Goal: Task Accomplishment & Management: Manage account settings

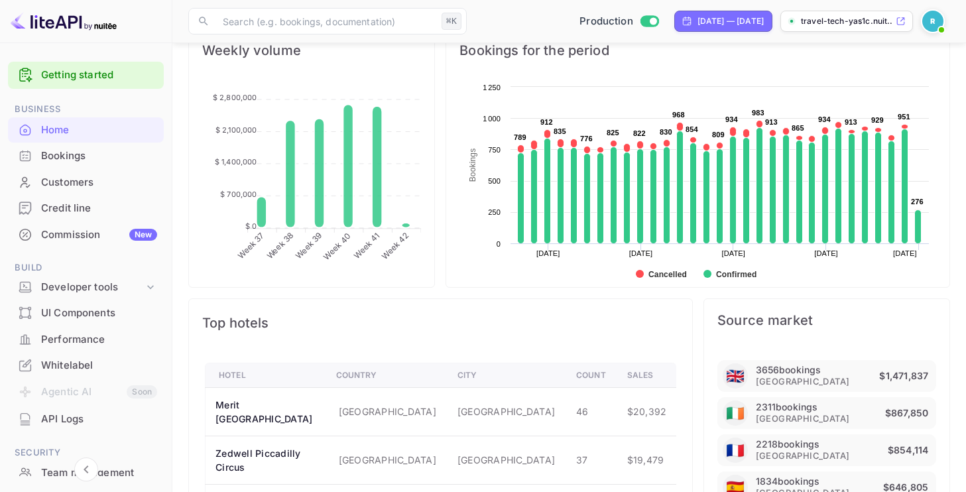
scroll to position [490, 0]
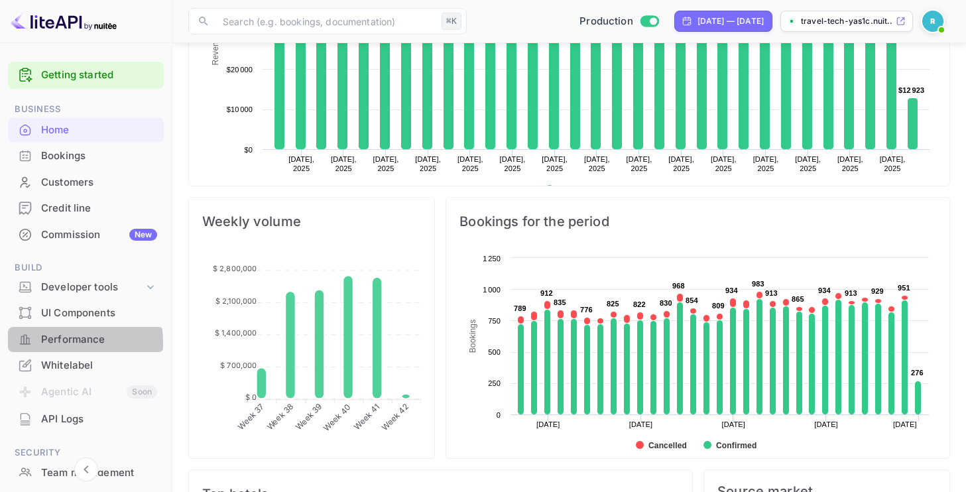
click at [54, 343] on div "Performance" at bounding box center [99, 339] width 116 height 15
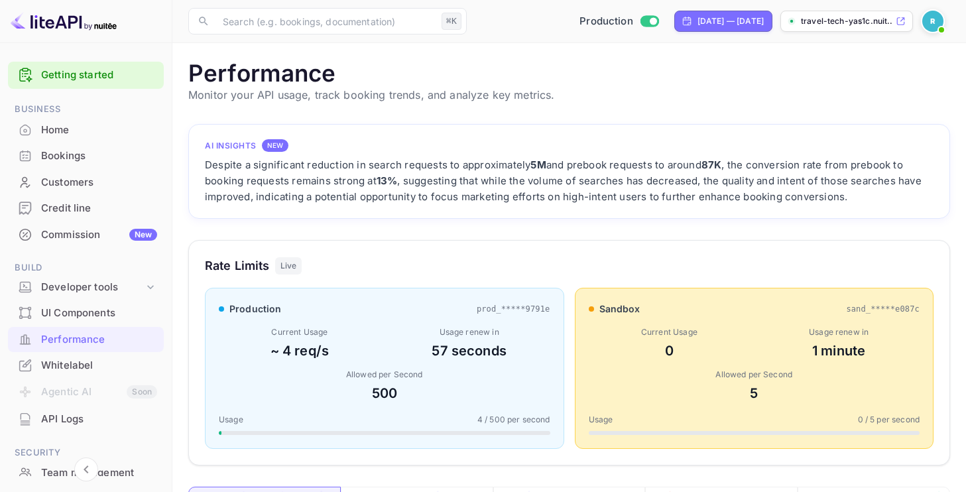
click at [80, 133] on div "Home" at bounding box center [99, 130] width 116 height 15
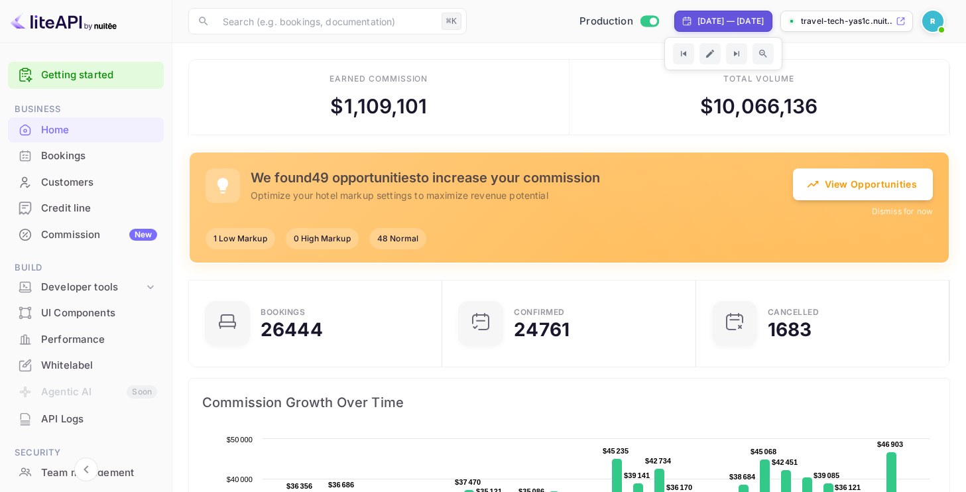
click at [705, 23] on div "[DATE] — [DATE]" at bounding box center [731, 21] width 66 height 12
select select "8"
select select "2025"
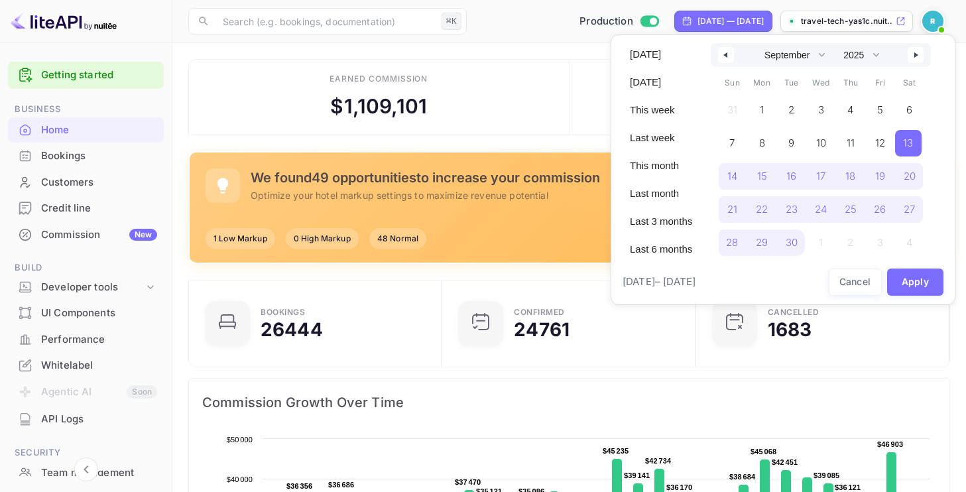
click at [915, 55] on icon "button" at bounding box center [918, 54] width 7 height 5
select select "9"
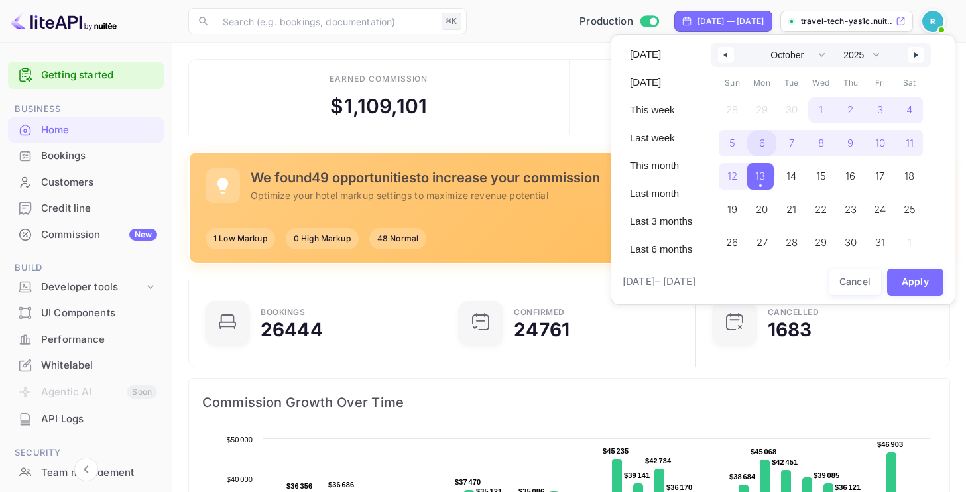
click at [758, 139] on span "6" at bounding box center [762, 143] width 30 height 27
click at [767, 178] on span "13" at bounding box center [762, 176] width 30 height 27
click at [915, 288] on button "Apply" at bounding box center [915, 282] width 57 height 27
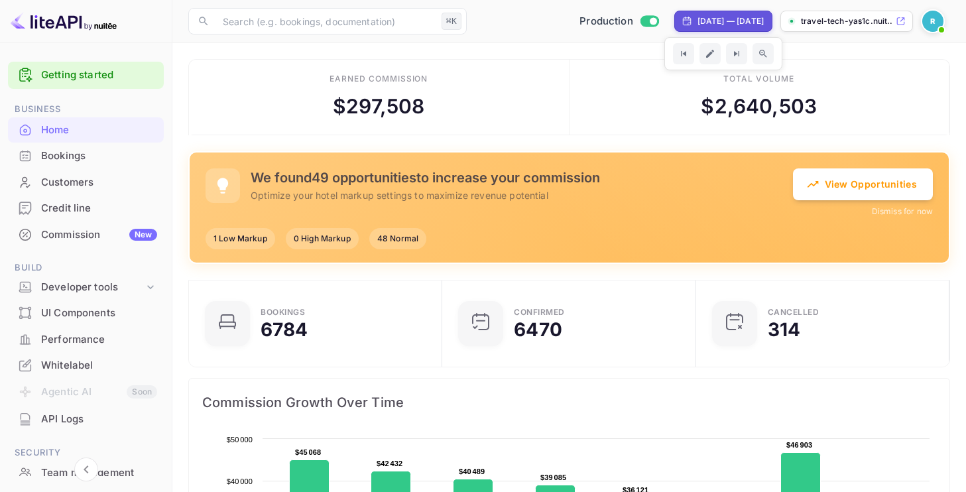
click at [698, 22] on div "[DATE] — [DATE]" at bounding box center [731, 21] width 66 height 12
select select "9"
select select "2025"
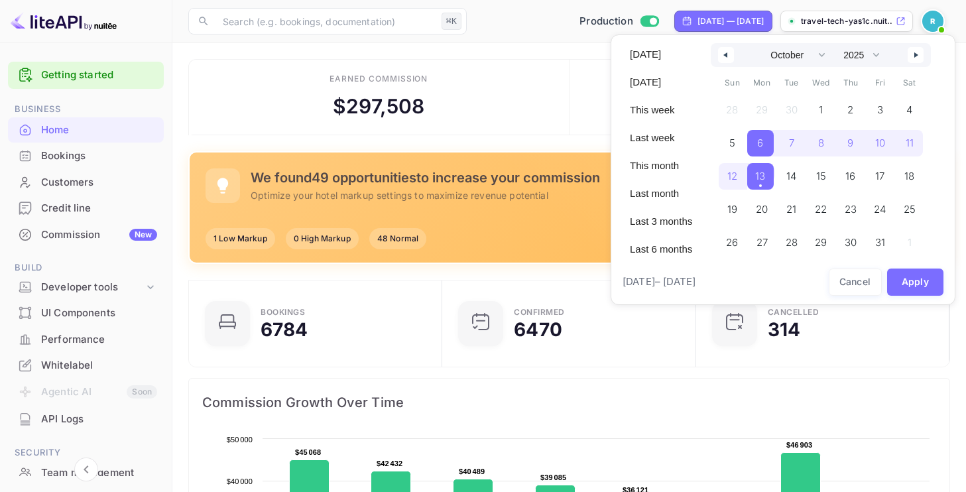
click at [728, 60] on button "button" at bounding box center [726, 55] width 16 height 16
select select "8"
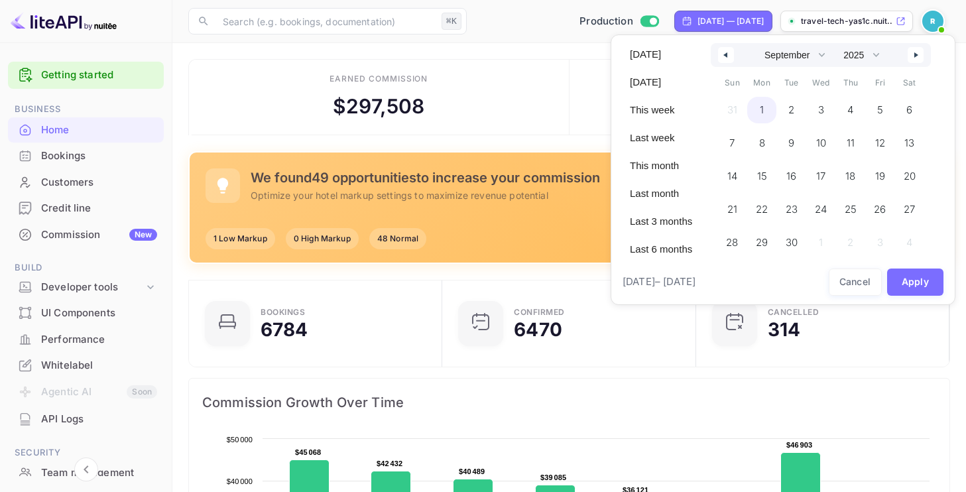
click at [761, 115] on span "1" at bounding box center [762, 110] width 4 height 24
click at [504, 266] on div at bounding box center [483, 246] width 966 height 492
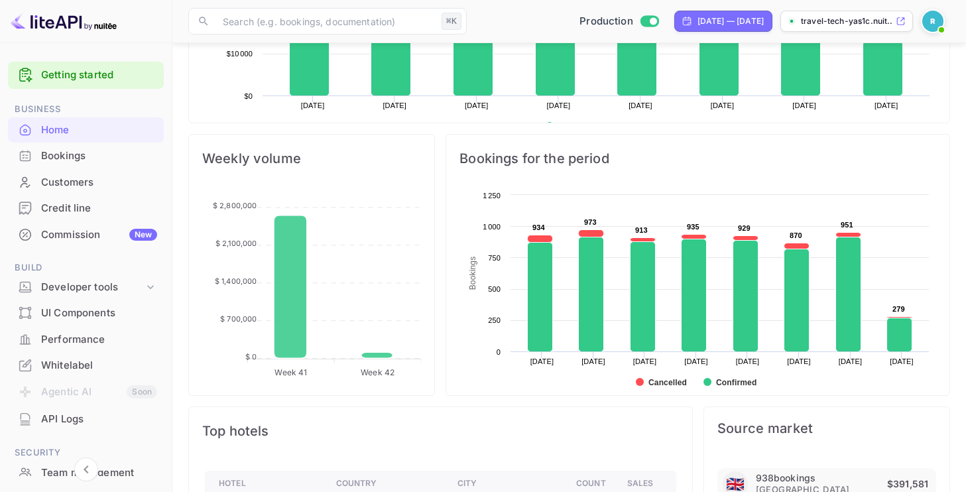
scroll to position [552, 0]
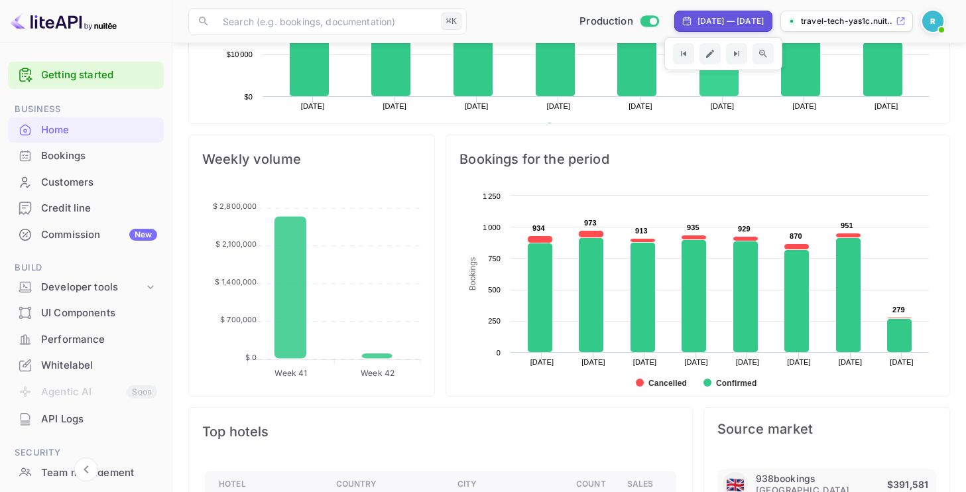
click at [698, 25] on div "[DATE] — [DATE]" at bounding box center [731, 21] width 66 height 12
select select "8"
select select "2025"
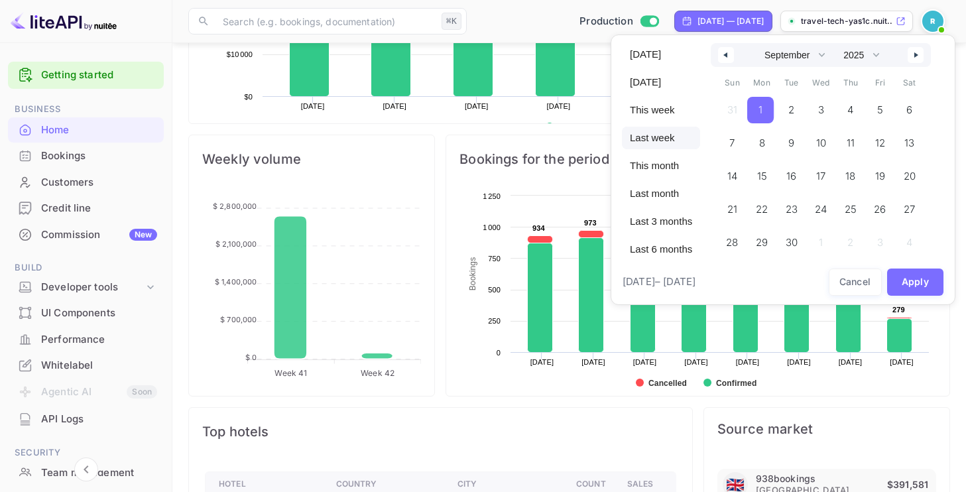
click at [663, 139] on span "Last week" at bounding box center [661, 138] width 78 height 23
select select "9"
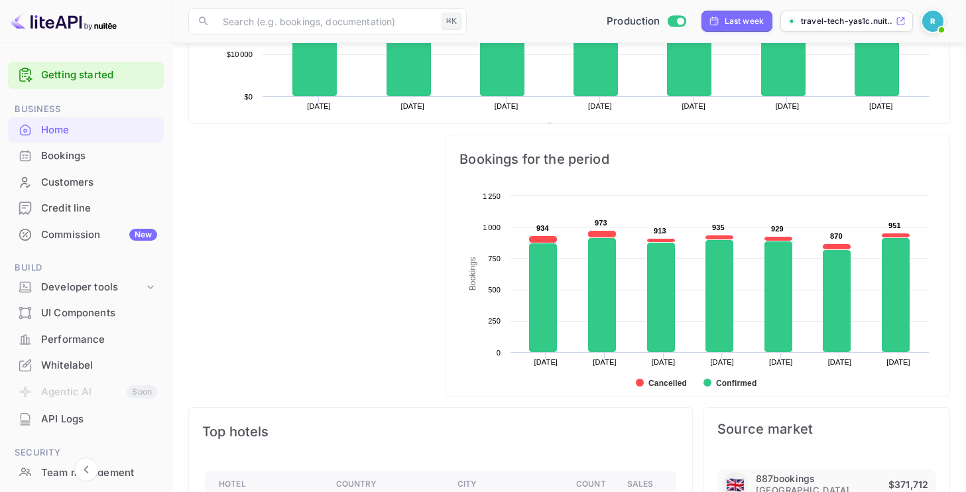
click at [730, 26] on div "Last week" at bounding box center [744, 21] width 39 height 12
select select "9"
select select "2025"
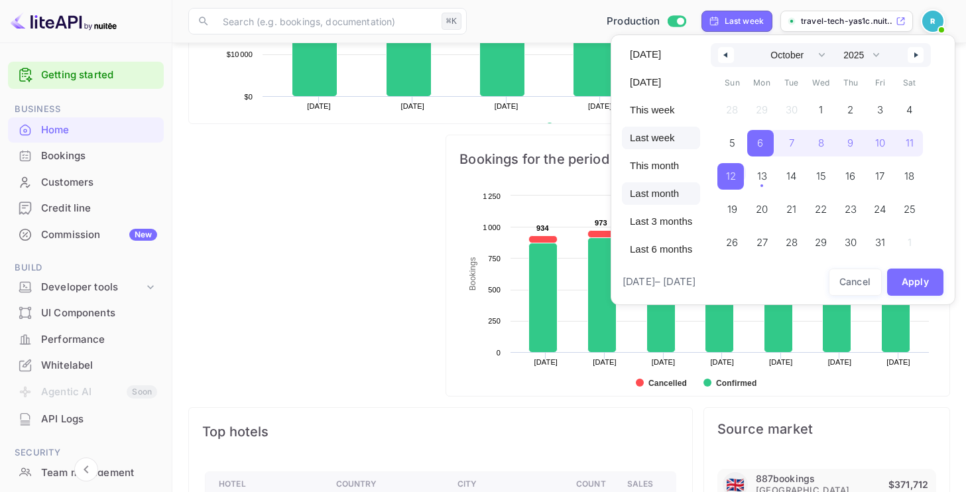
click at [669, 188] on span "Last month" at bounding box center [661, 193] width 78 height 23
select select "8"
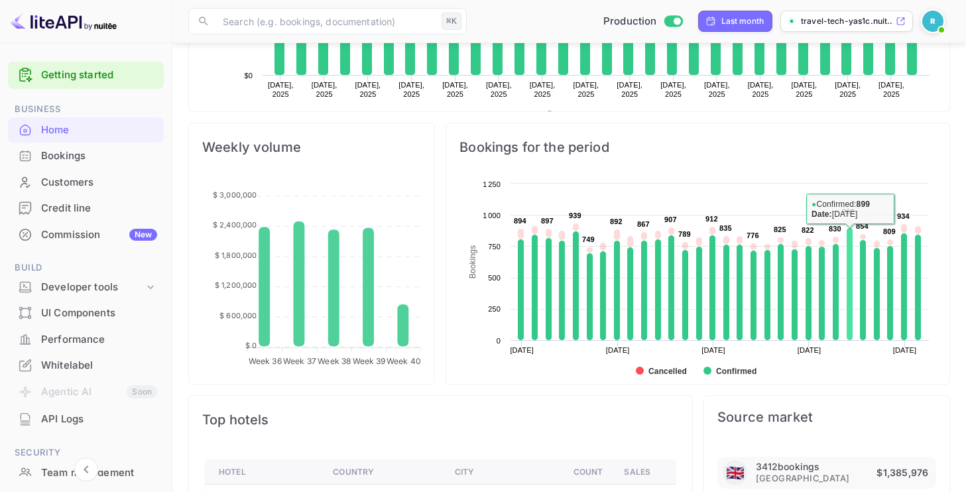
scroll to position [566, 0]
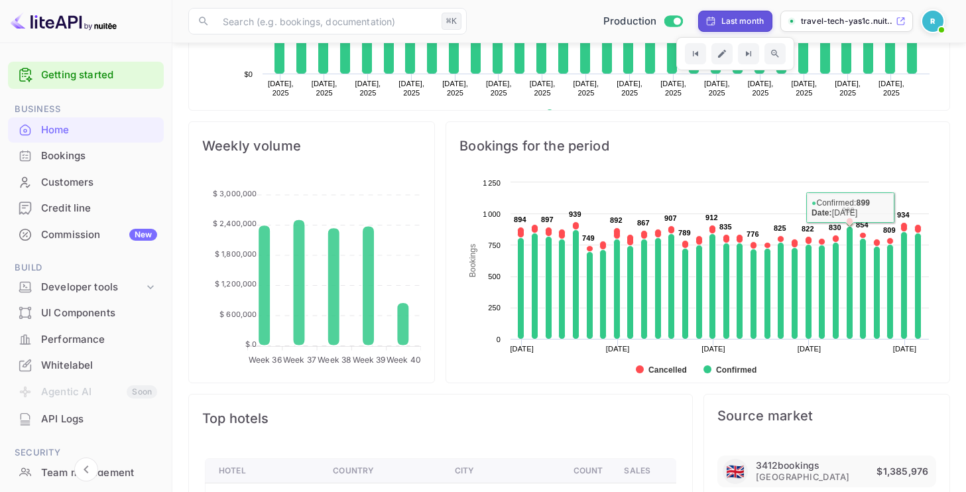
click at [745, 24] on div "Last month" at bounding box center [743, 21] width 43 height 12
select select "8"
select select "2025"
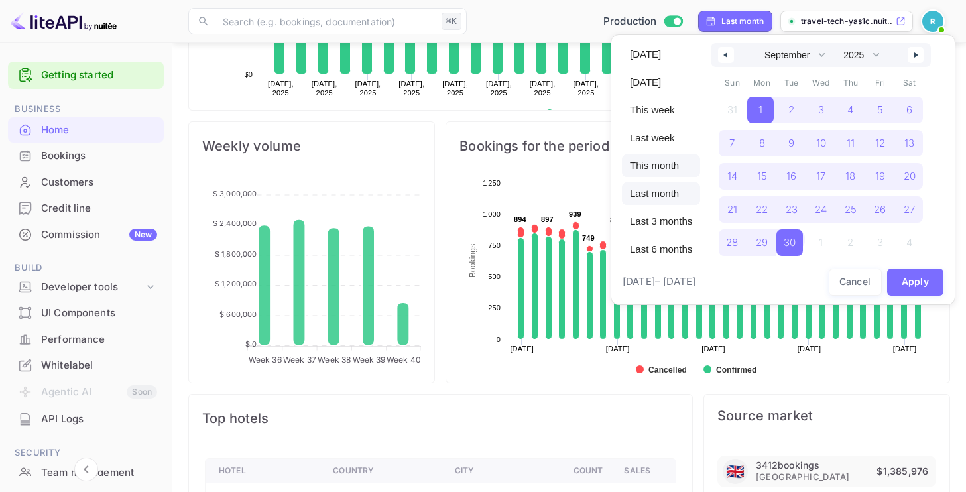
click at [672, 166] on span "This month" at bounding box center [661, 166] width 78 height 23
select select "9"
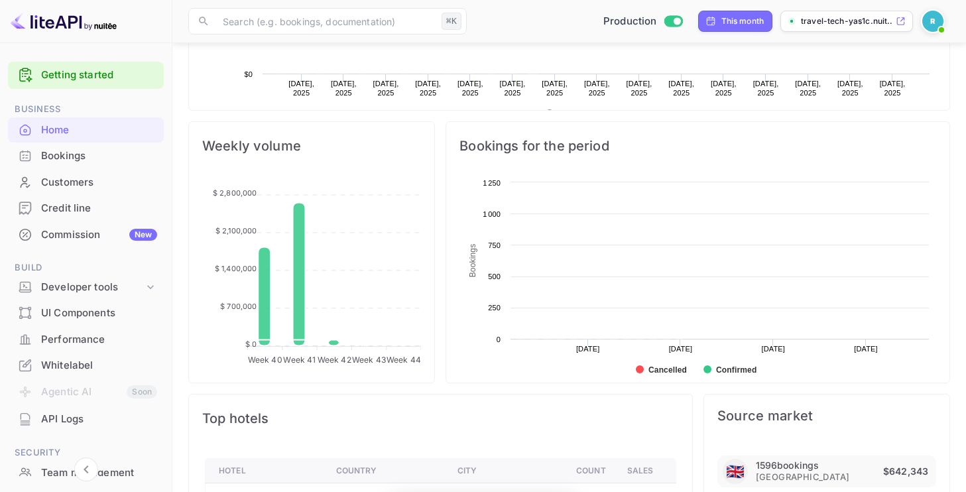
scroll to position [216, 245]
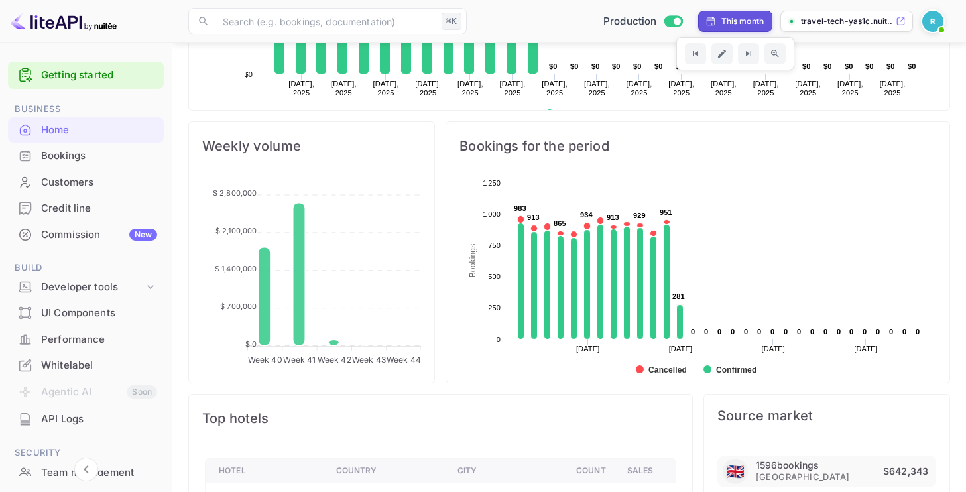
click at [728, 31] on div "This month" at bounding box center [735, 21] width 75 height 21
select select "9"
select select "2025"
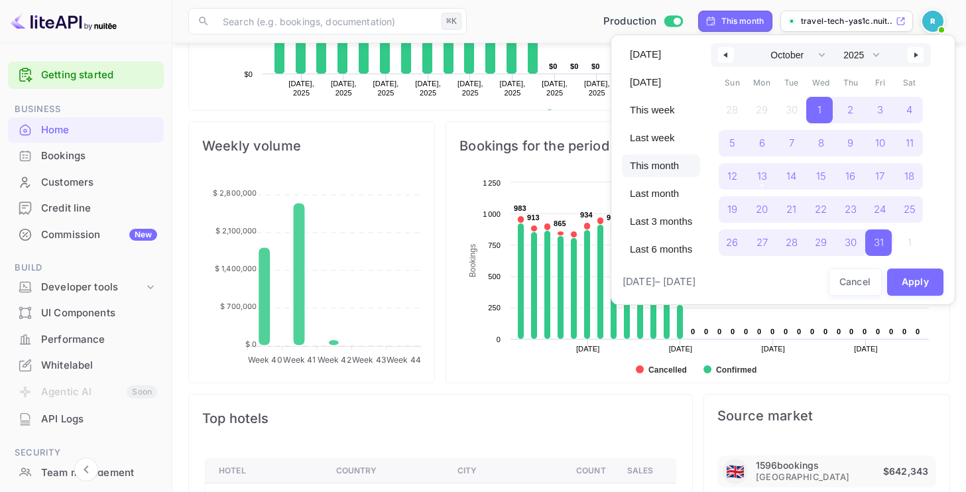
click at [724, 50] on button "button" at bounding box center [726, 55] width 16 height 16
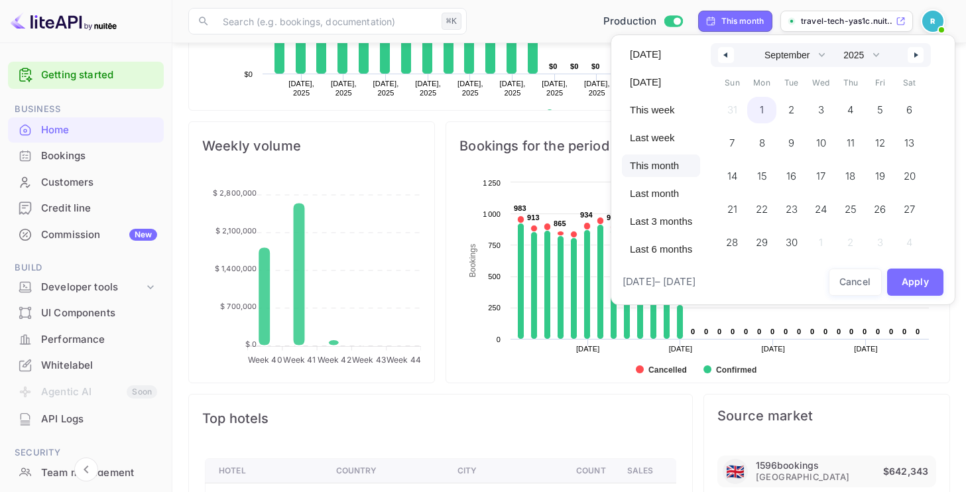
click at [768, 109] on span "1" at bounding box center [762, 110] width 30 height 27
click at [916, 57] on icon "button" at bounding box center [918, 54] width 7 height 5
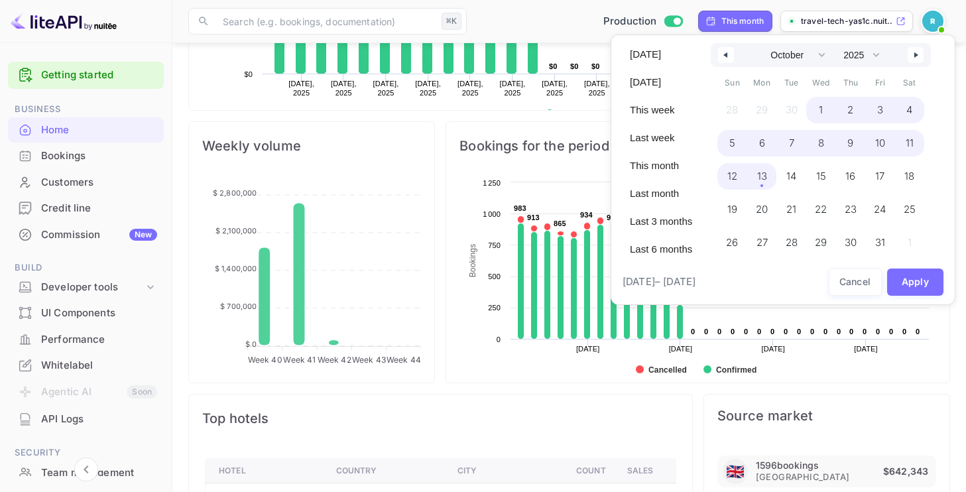
click at [767, 174] on span "13" at bounding box center [762, 176] width 30 height 27
select select "8"
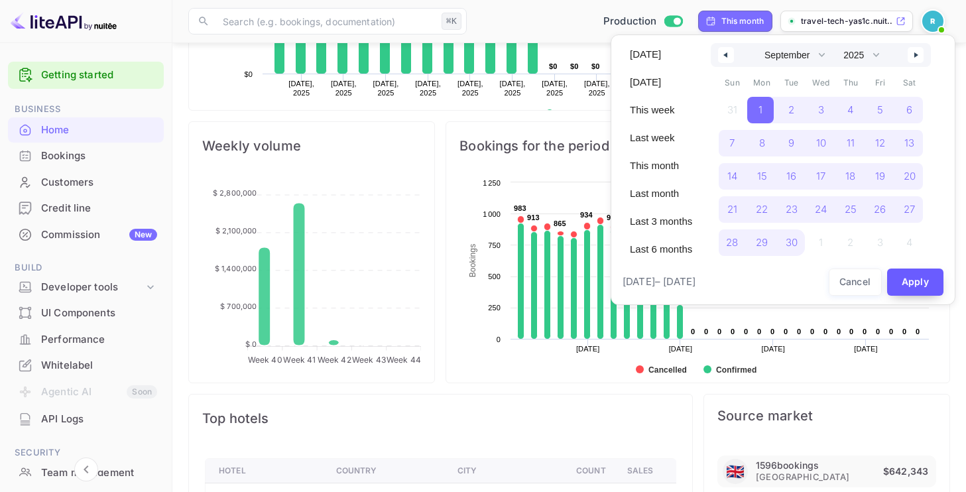
click at [914, 283] on button "Apply" at bounding box center [915, 282] width 57 height 27
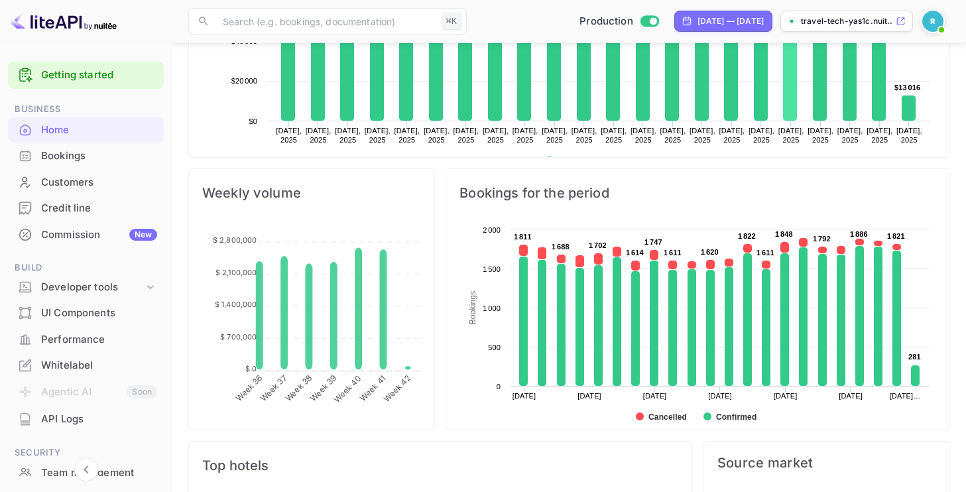
scroll to position [524, 0]
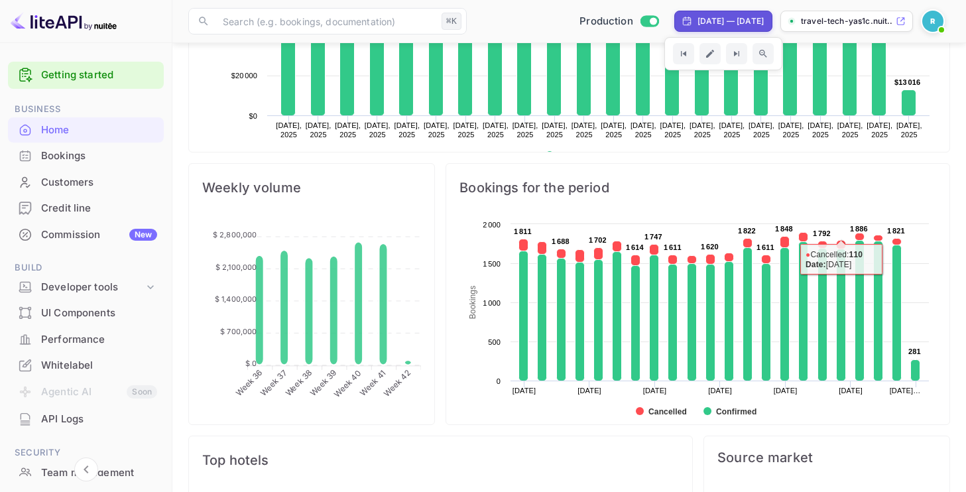
click at [730, 17] on div "[DATE] — [DATE]" at bounding box center [731, 21] width 66 height 12
select select "8"
select select "2025"
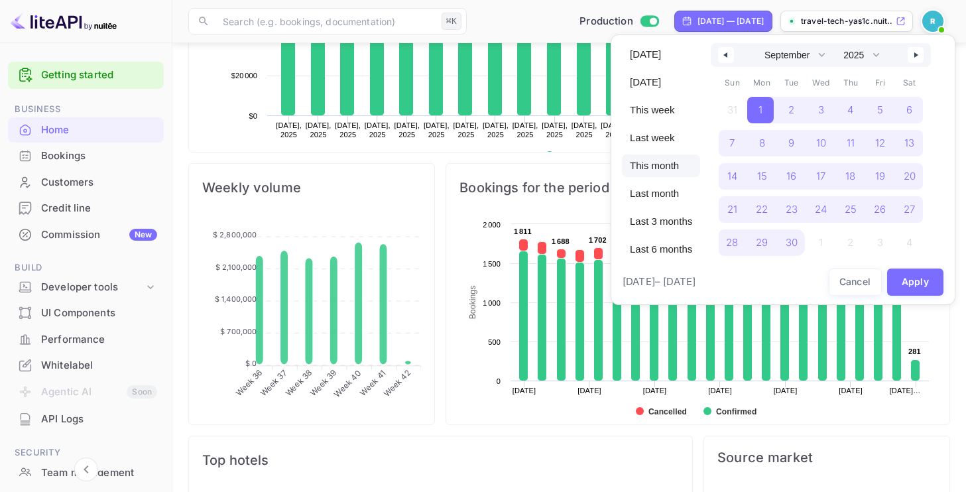
click at [657, 164] on span "This month" at bounding box center [661, 166] width 78 height 23
select select "9"
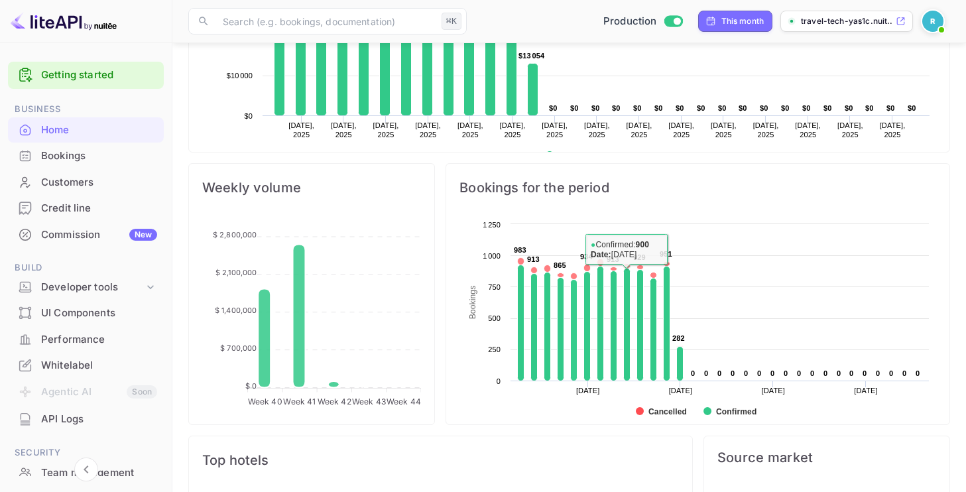
scroll to position [552, 0]
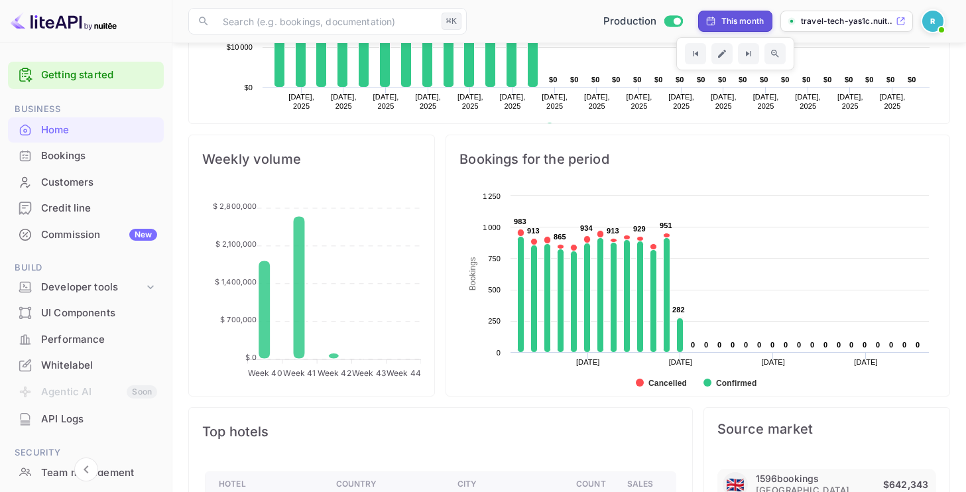
click at [722, 9] on div "Production This month travel-tech-yas1c.nuit..." at bounding box center [711, 21] width 478 height 24
click at [722, 18] on div "This month" at bounding box center [743, 21] width 43 height 12
select select "9"
select select "2025"
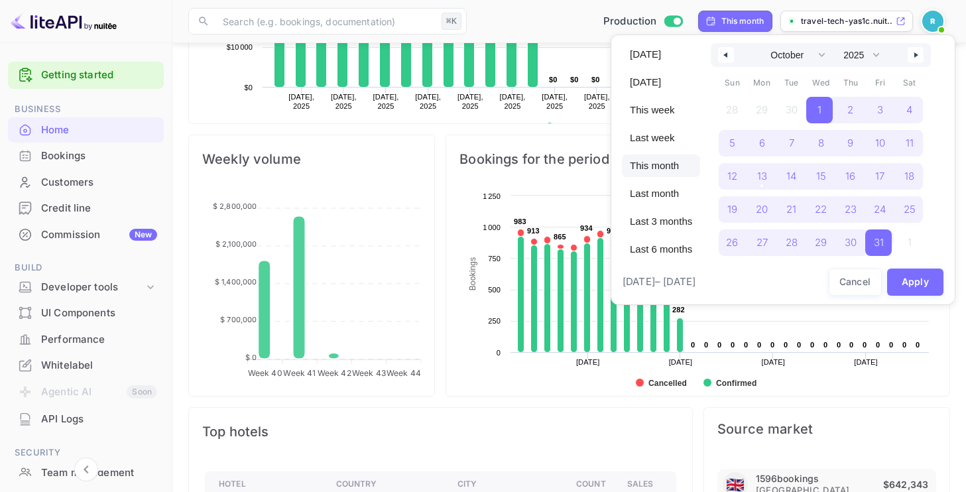
click at [731, 58] on button "button" at bounding box center [726, 55] width 16 height 16
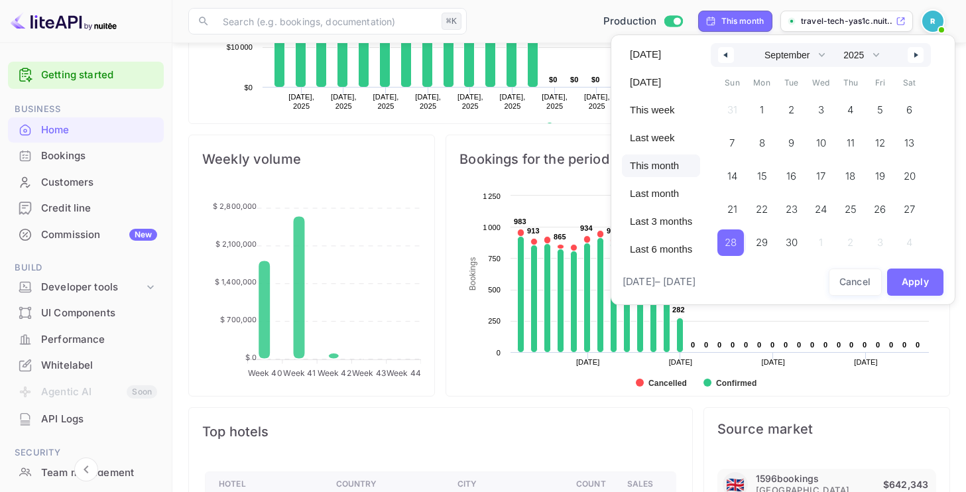
click at [742, 233] on span "28" at bounding box center [731, 242] width 27 height 27
click at [792, 215] on span "23" at bounding box center [792, 210] width 12 height 24
click at [737, 171] on span "14" at bounding box center [731, 176] width 27 height 27
click at [917, 56] on icon "button" at bounding box center [918, 54] width 7 height 5
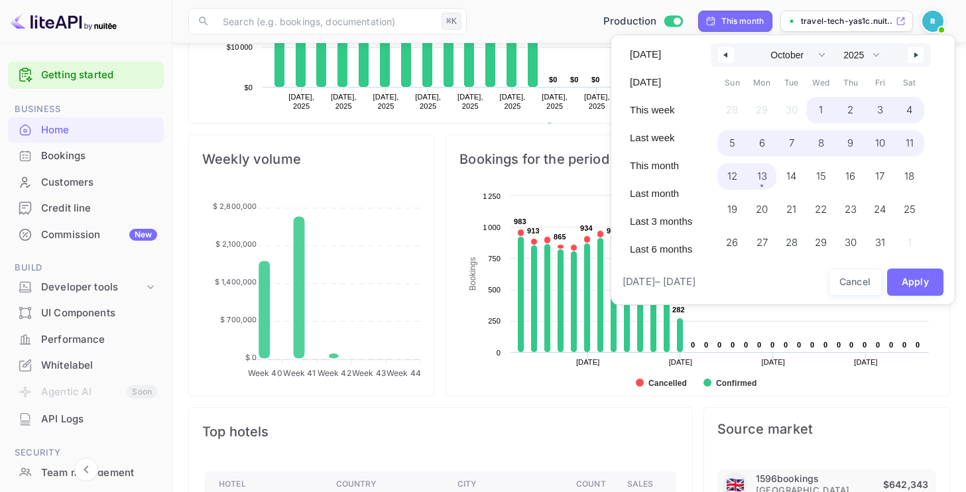
click at [766, 182] on span "13" at bounding box center [762, 176] width 30 height 27
select select "8"
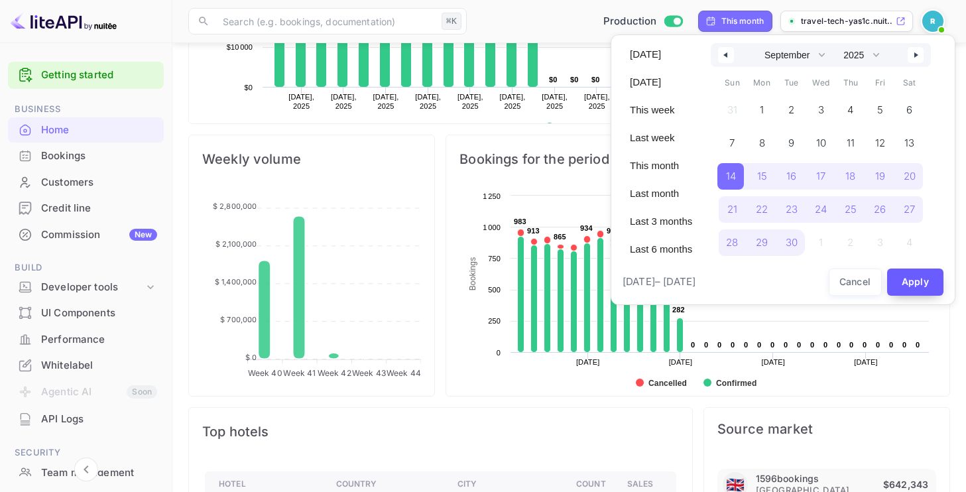
click at [927, 277] on button "Apply" at bounding box center [915, 282] width 57 height 27
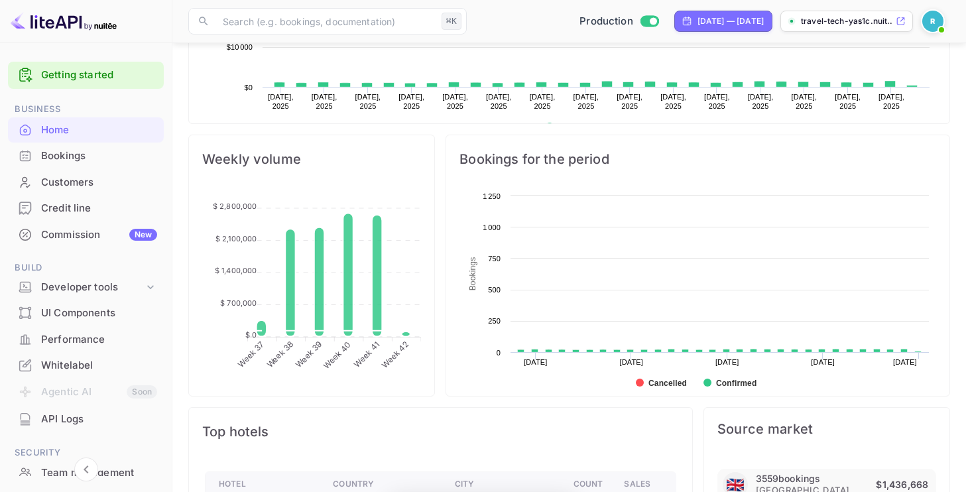
scroll to position [216, 245]
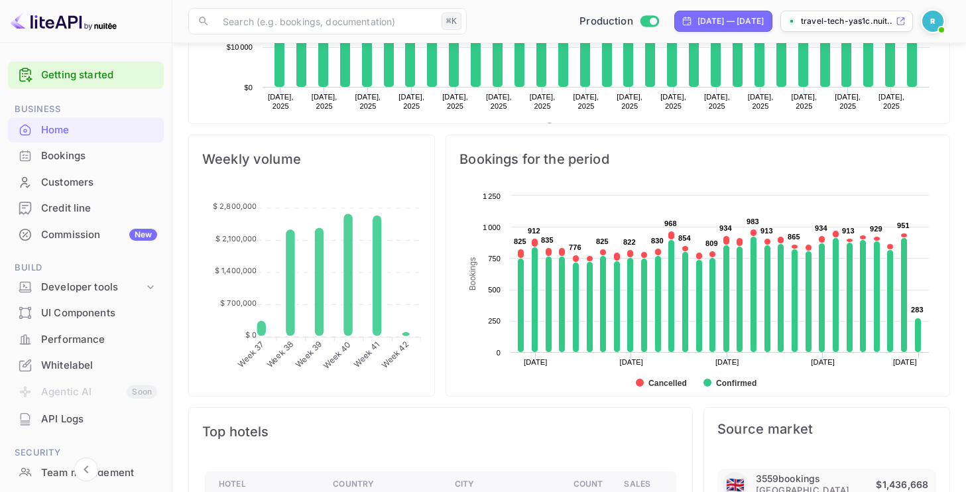
click at [935, 21] on img at bounding box center [933, 21] width 21 height 21
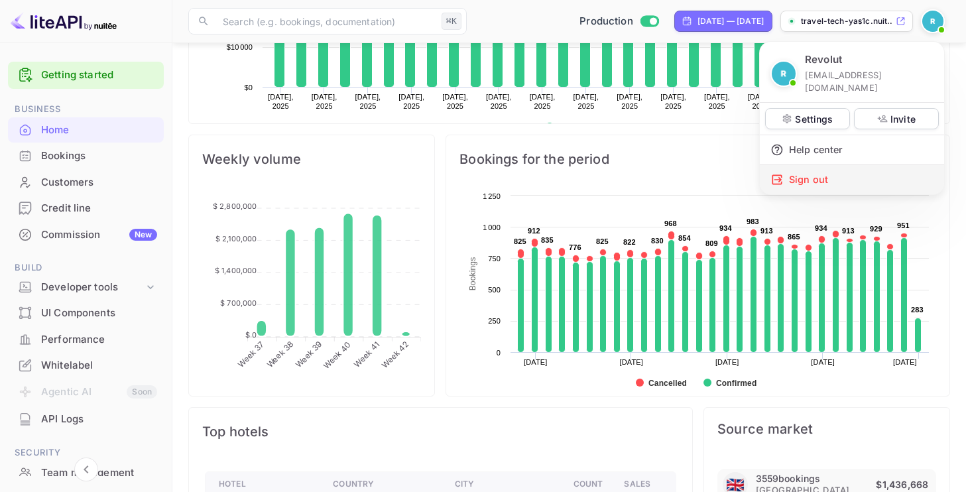
click at [823, 165] on div "Sign out" at bounding box center [852, 179] width 184 height 29
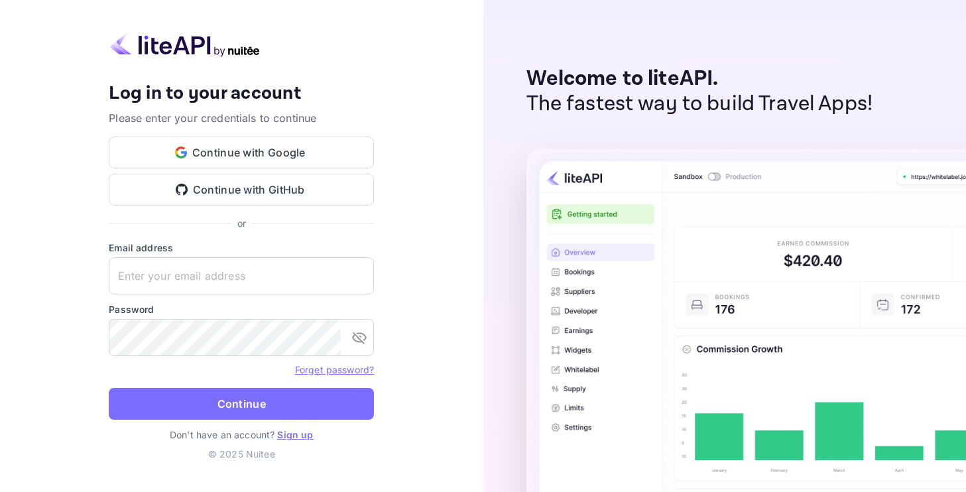
type input "[EMAIL_ADDRESS][DOMAIN_NAME]"
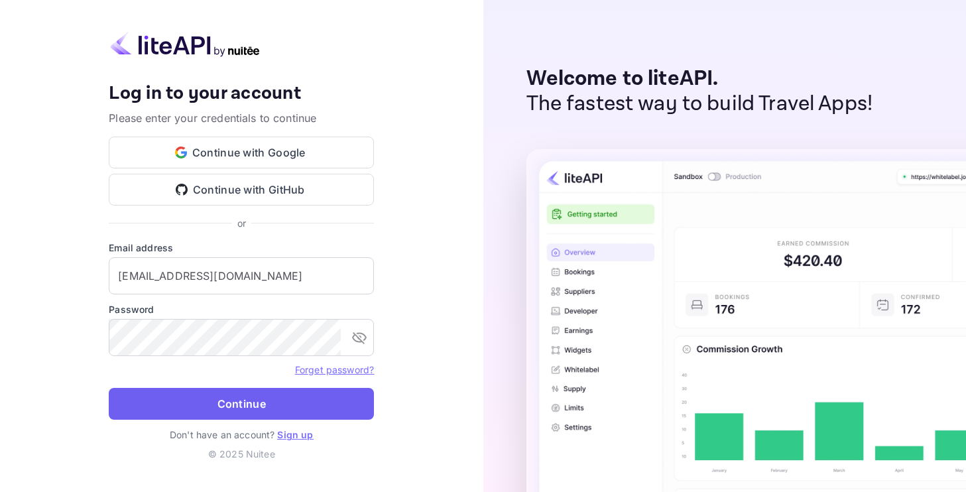
click at [220, 405] on button "Continue" at bounding box center [241, 404] width 265 height 32
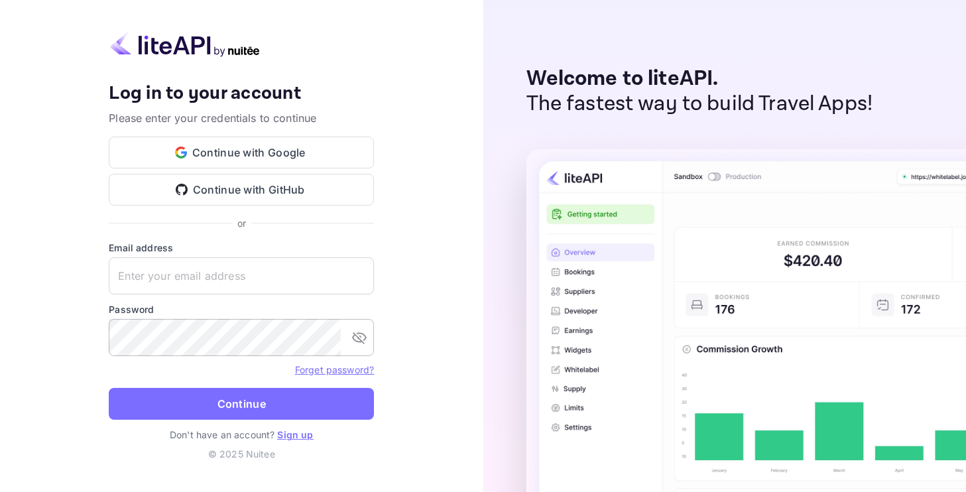
type input "[EMAIL_ADDRESS][DOMAIN_NAME]"
click at [365, 334] on icon "toggle password visibility" at bounding box center [360, 338] width 16 height 16
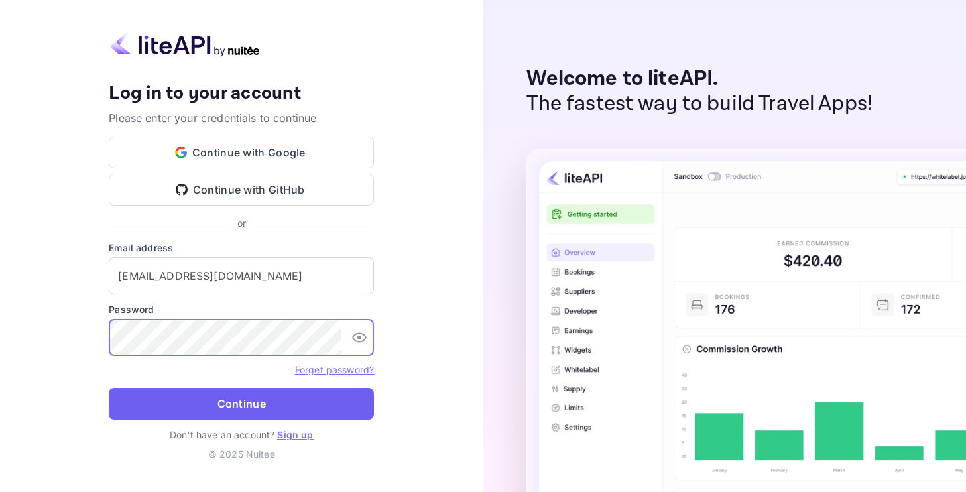
click at [256, 409] on button "Continue" at bounding box center [241, 404] width 265 height 32
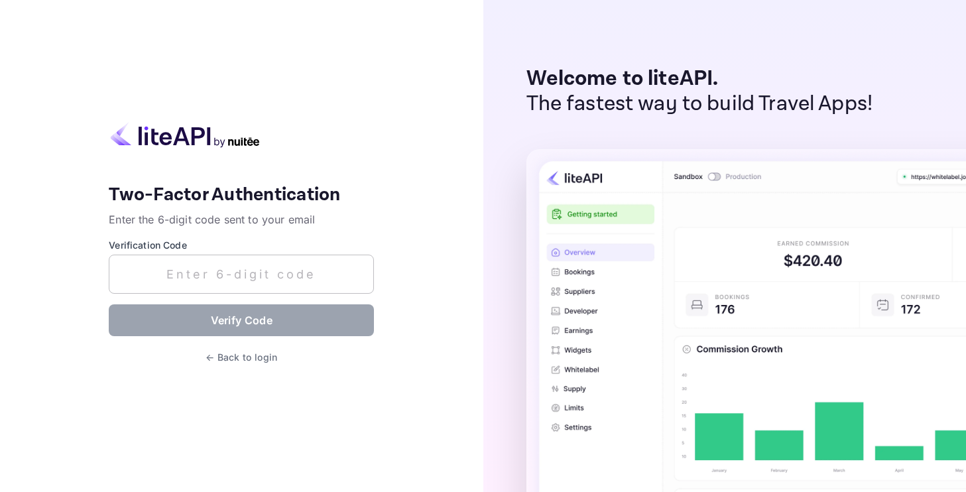
click at [228, 278] on input "text" at bounding box center [241, 274] width 265 height 39
paste input "404445"
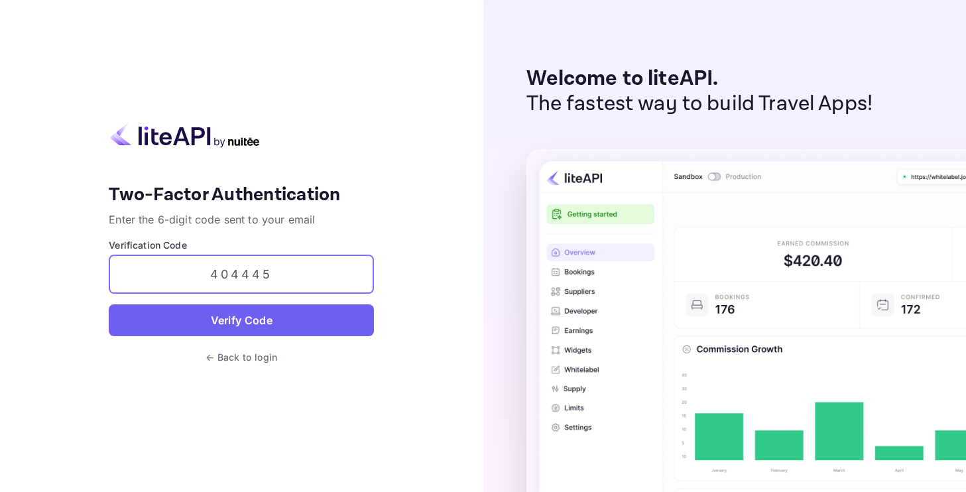
type input "404445"
click at [259, 318] on button "Verify Code" at bounding box center [241, 320] width 265 height 32
